Goal: Navigation & Orientation: Find specific page/section

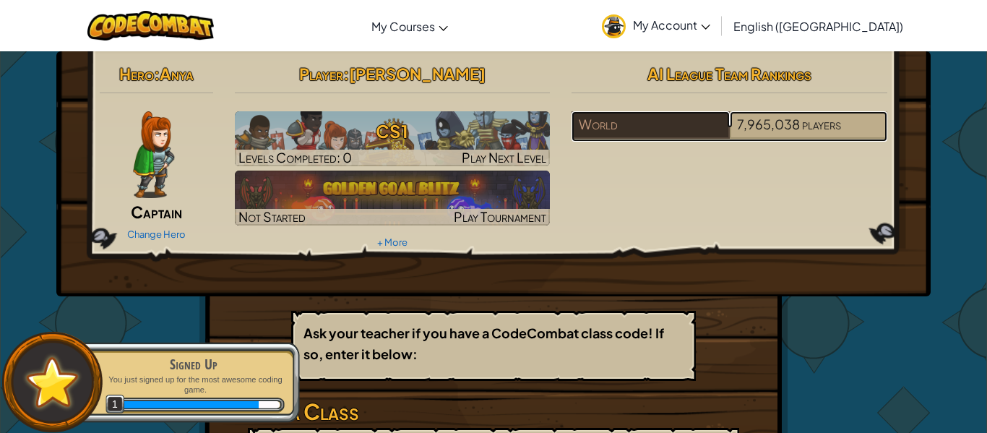
click at [752, 129] on span "7,965,038" at bounding box center [768, 124] width 63 height 17
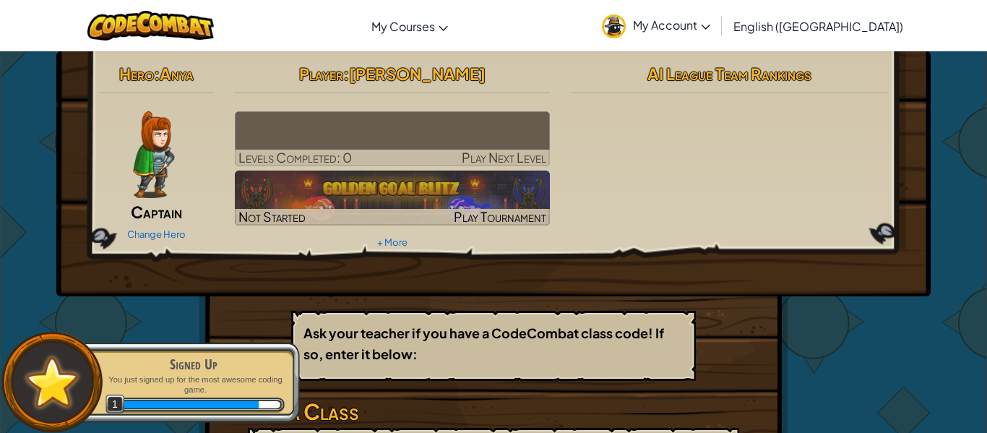
scroll to position [1, 0]
